Goal: Find specific page/section: Find specific page/section

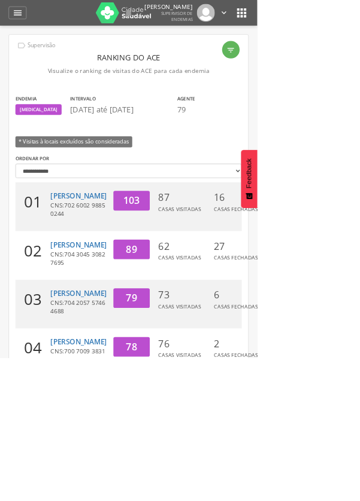
click at [333, 26] on icon "" at bounding box center [338, 17] width 19 height 19
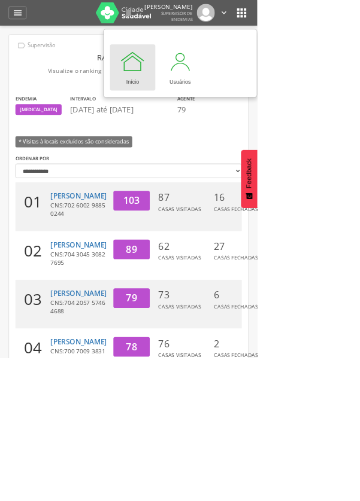
click at [28, 25] on icon "" at bounding box center [24, 18] width 14 height 14
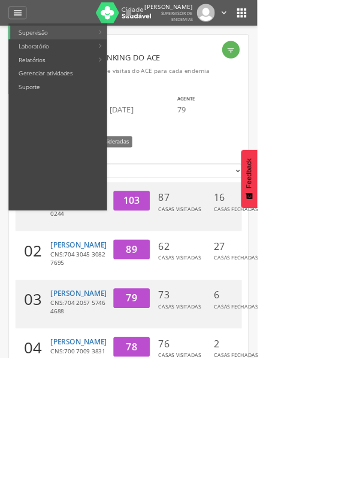
click at [69, 87] on link "Relatórios" at bounding box center [72, 83] width 117 height 19
click at [238, 47] on link "Resumo do trabalho de campo" at bounding box center [221, 45] width 139 height 19
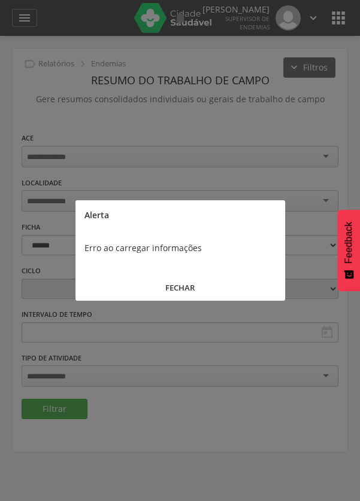
click at [178, 291] on button "FECHAR" at bounding box center [179, 288] width 209 height 26
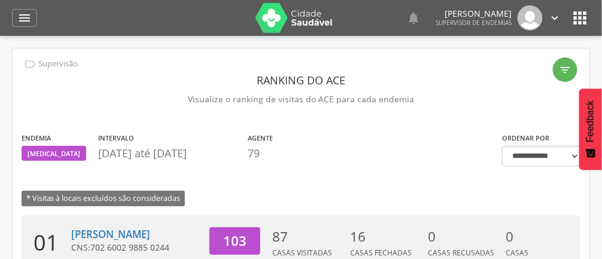
click at [14, 13] on div "" at bounding box center [24, 18] width 25 height 18
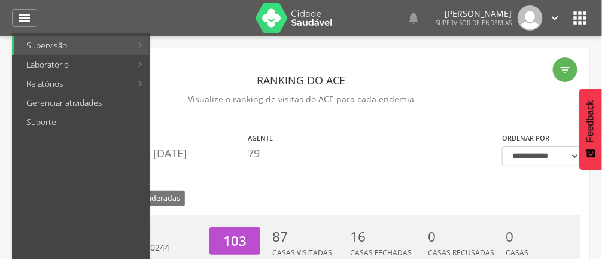
click at [202, 122] on div at bounding box center [295, 129] width 590 height 259
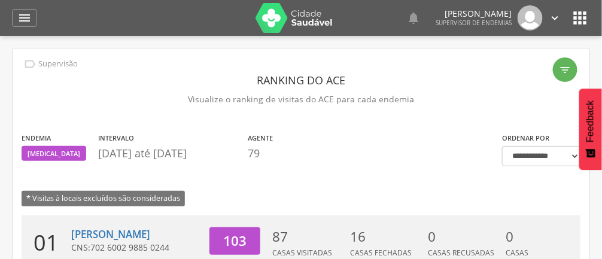
click at [30, 13] on icon "" at bounding box center [24, 18] width 14 height 14
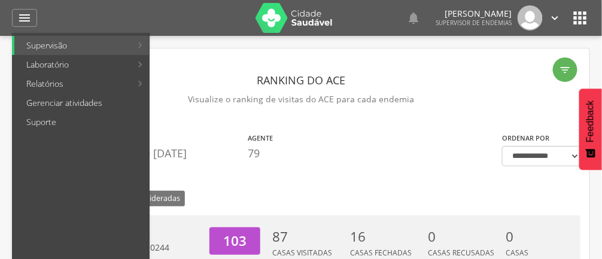
click at [65, 45] on link "Supervisão" at bounding box center [72, 45] width 117 height 19
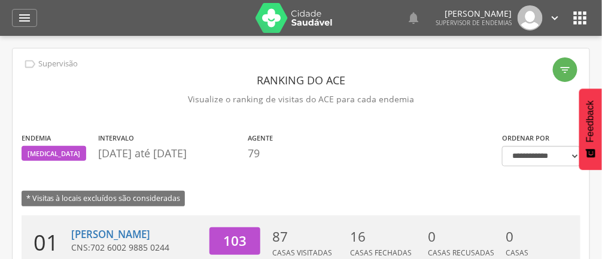
click at [26, 24] on icon "" at bounding box center [24, 18] width 14 height 14
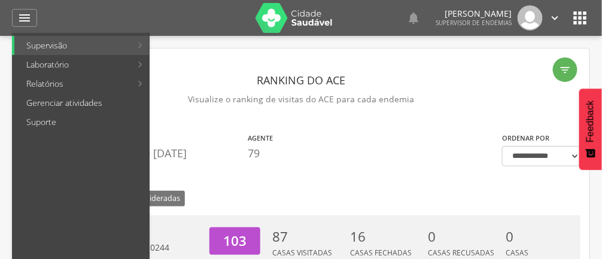
click at [45, 83] on link "Relatórios" at bounding box center [72, 83] width 117 height 19
click at [194, 51] on link "Resumo do trabalho de campo" at bounding box center [221, 45] width 139 height 19
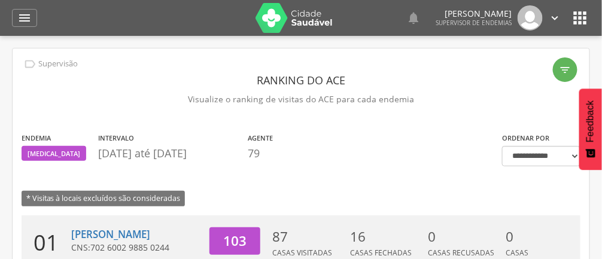
click at [276, 18] on img at bounding box center [295, 18] width 78 height 30
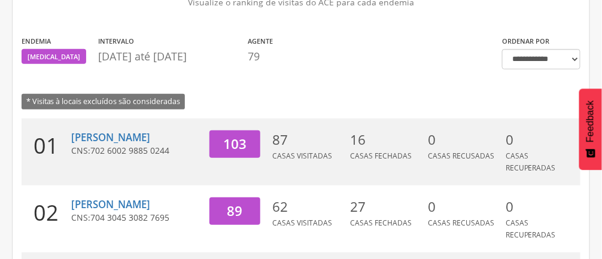
scroll to position [104, 0]
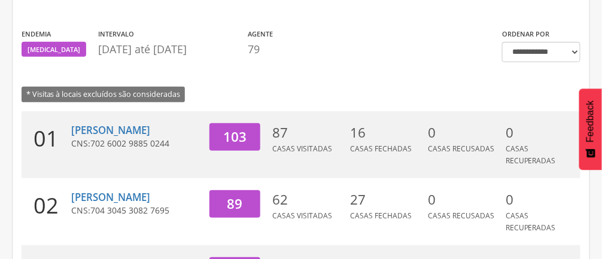
click at [117, 113] on div "Franciele Cecilia da Silva Moreira CNS: 702 6002 9885 0244" at bounding box center [135, 144] width 129 height 67
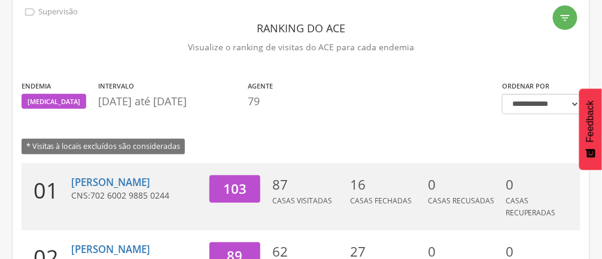
scroll to position [61, 0]
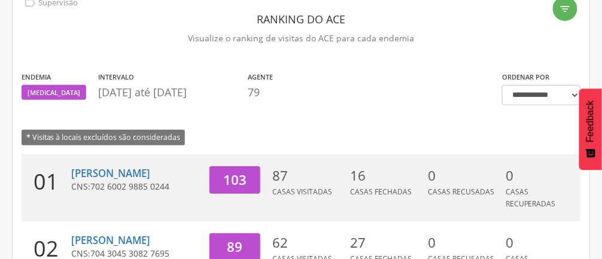
click at [568, 5] on icon "" at bounding box center [566, 9] width 12 height 12
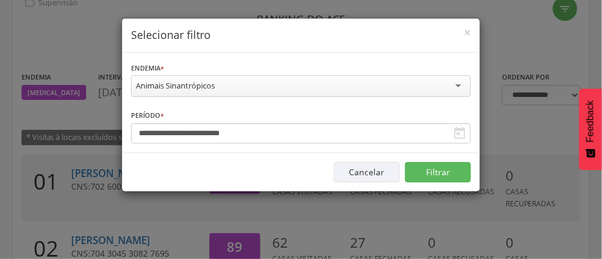
click at [29, 145] on div "**********" at bounding box center [301, 129] width 602 height 259
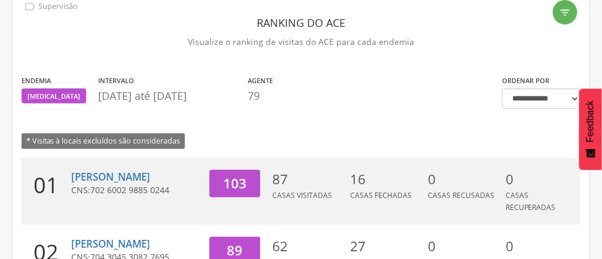
scroll to position [0, 0]
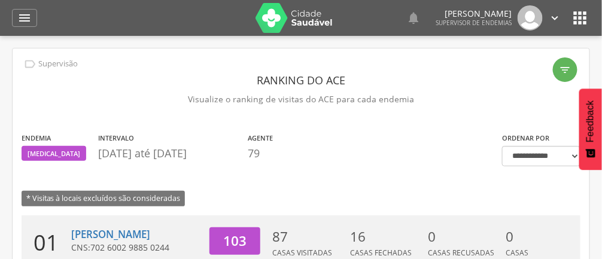
click at [419, 19] on icon "" at bounding box center [413, 18] width 14 height 14
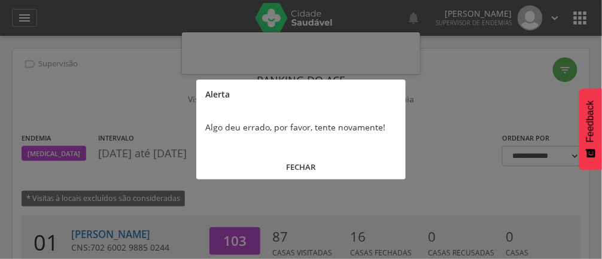
click at [308, 170] on button "FECHAR" at bounding box center [300, 167] width 209 height 26
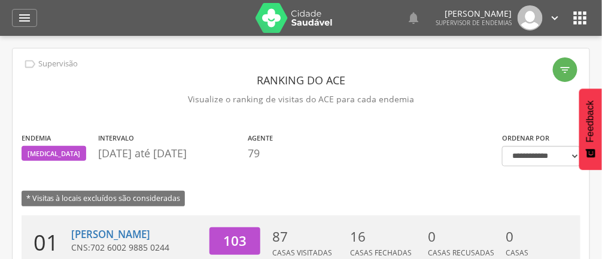
click at [556, 18] on icon "" at bounding box center [555, 17] width 13 height 13
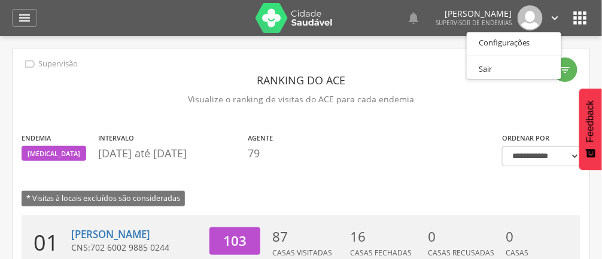
click at [524, 34] on ul "Configurações Sair" at bounding box center [514, 56] width 96 height 48
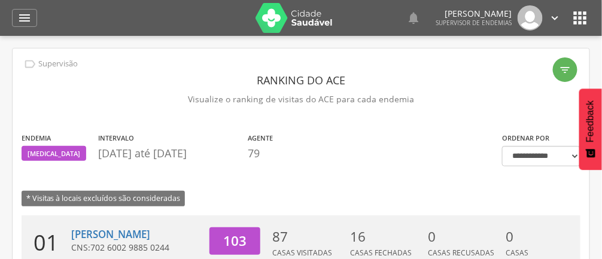
click at [557, 22] on icon "" at bounding box center [555, 17] width 13 height 13
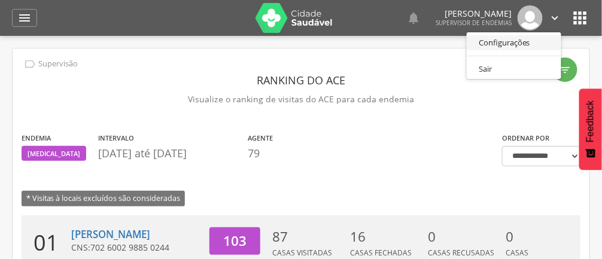
click at [525, 41] on link "Configurações" at bounding box center [514, 42] width 95 height 15
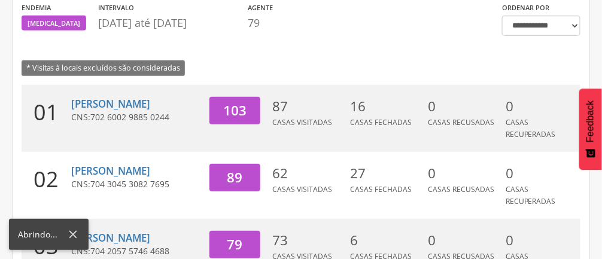
scroll to position [131, 0]
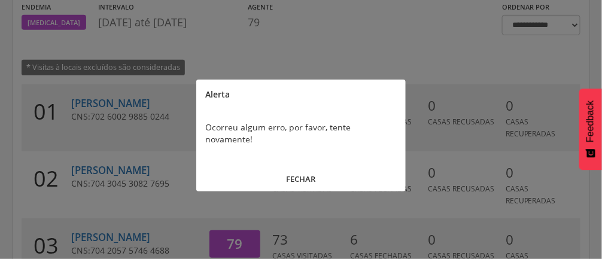
click at [320, 166] on button "FECHAR" at bounding box center [300, 179] width 209 height 26
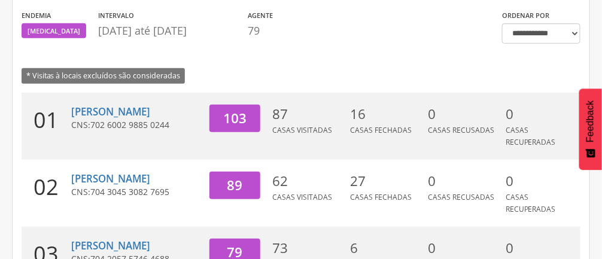
scroll to position [0, 0]
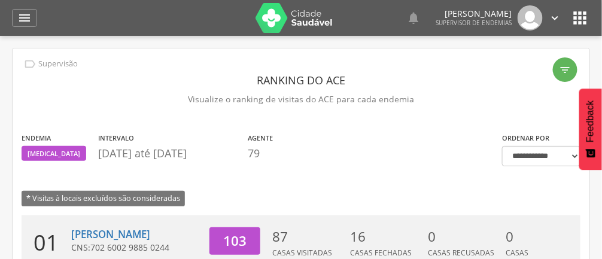
click at [550, 20] on icon "" at bounding box center [555, 17] width 13 height 13
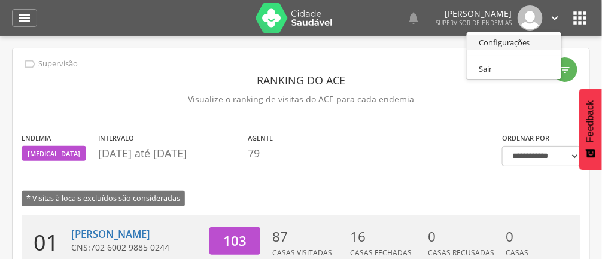
click at [516, 41] on link "Configurações" at bounding box center [514, 42] width 95 height 15
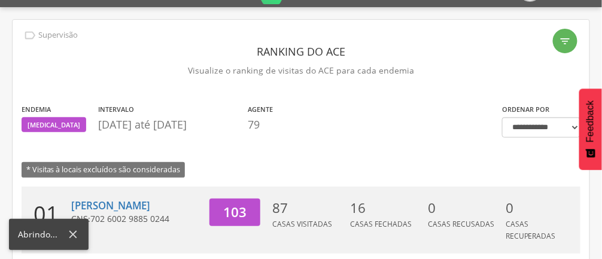
scroll to position [30, 0]
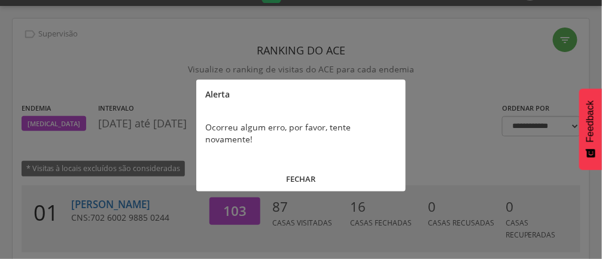
click at [305, 168] on button "FECHAR" at bounding box center [300, 179] width 209 height 26
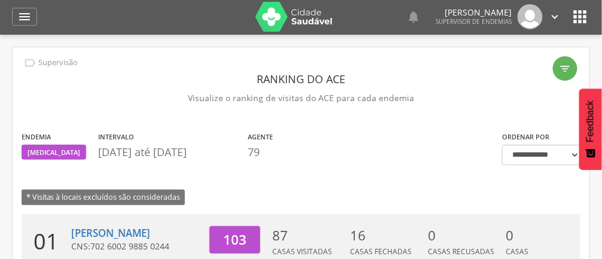
scroll to position [0, 0]
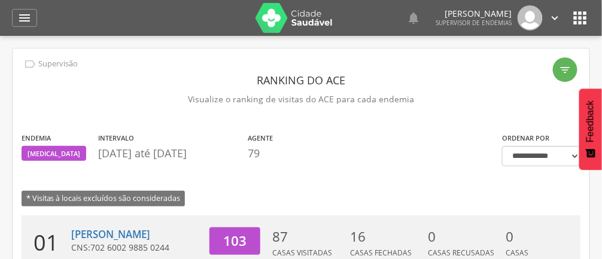
click at [557, 23] on icon "" at bounding box center [555, 17] width 13 height 13
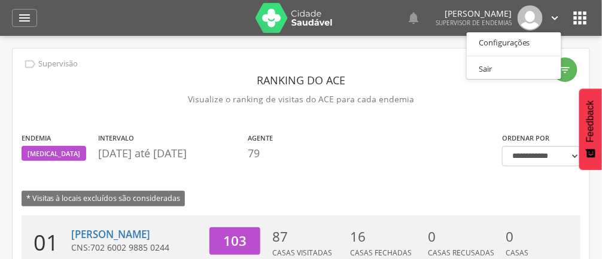
click at [560, 16] on div at bounding box center [301, 129] width 602 height 259
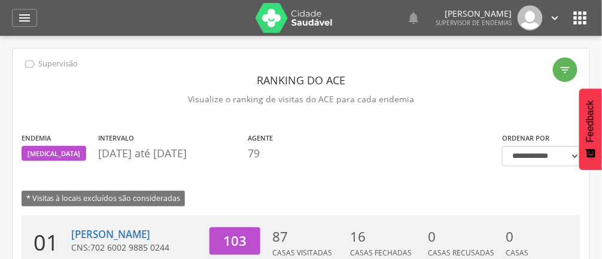
click at [549, 9] on link "" at bounding box center [555, 17] width 13 height 25
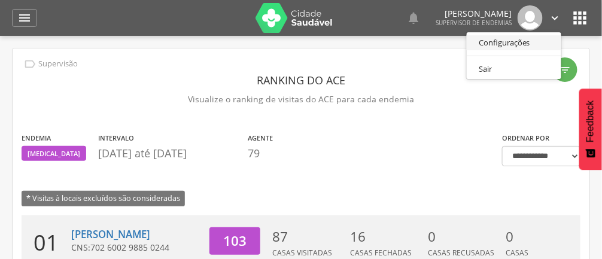
click at [497, 41] on link "Configurações" at bounding box center [514, 42] width 95 height 15
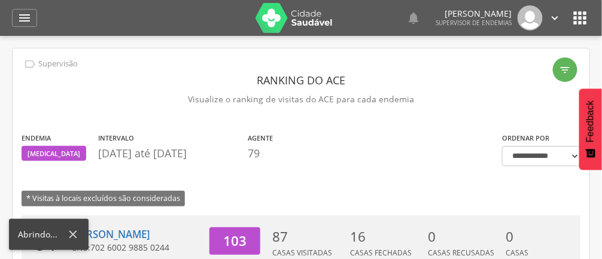
click at [579, 14] on icon "" at bounding box center [580, 17] width 19 height 19
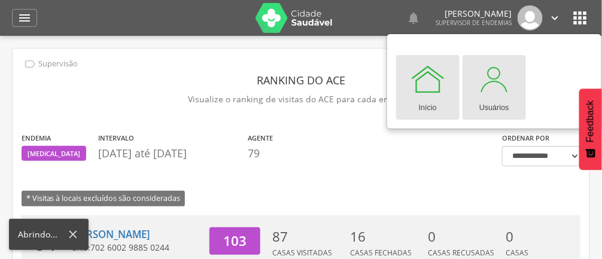
click at [501, 79] on div at bounding box center [494, 79] width 36 height 36
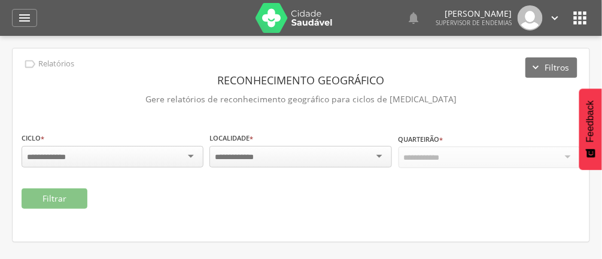
click at [582, 17] on icon "" at bounding box center [580, 17] width 19 height 19
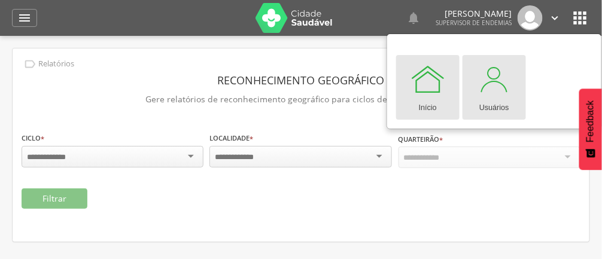
click at [493, 86] on div at bounding box center [494, 79] width 36 height 36
